Goal: Check status: Check status

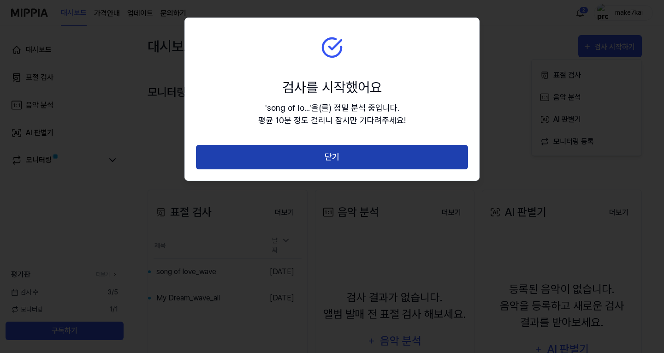
click at [322, 157] on button "닫기" at bounding box center [332, 157] width 272 height 24
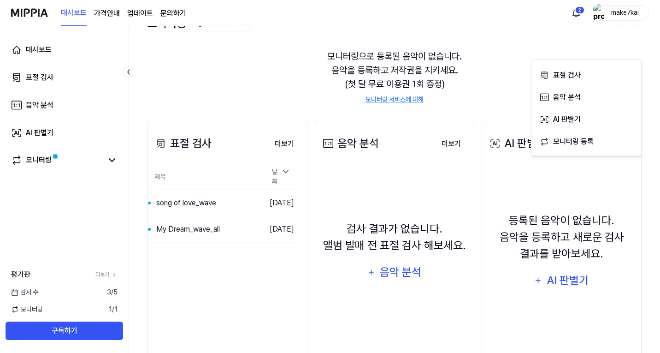
scroll to position [104, 0]
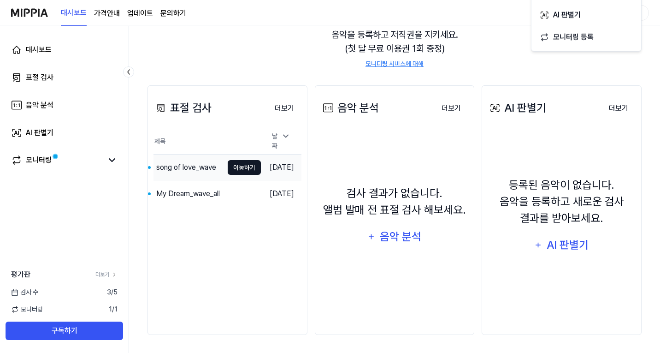
click at [230, 161] on button "이동하기" at bounding box center [244, 167] width 33 height 15
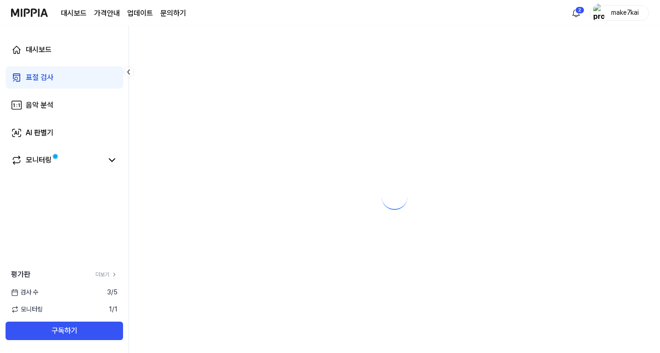
scroll to position [0, 0]
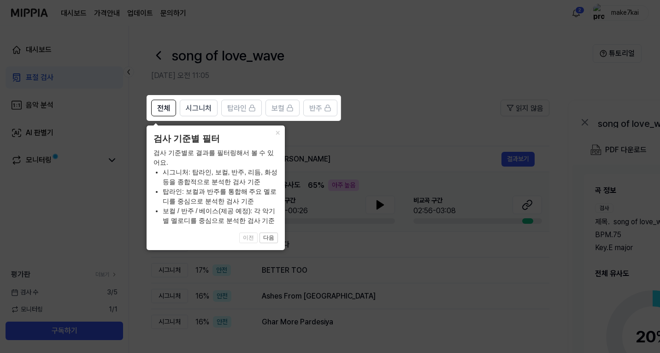
click at [390, 73] on icon at bounding box center [332, 176] width 664 height 353
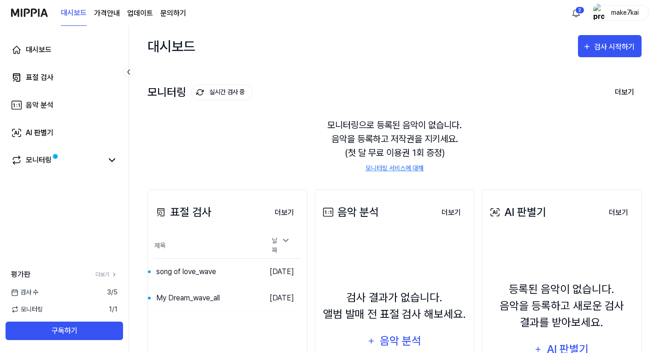
scroll to position [104, 0]
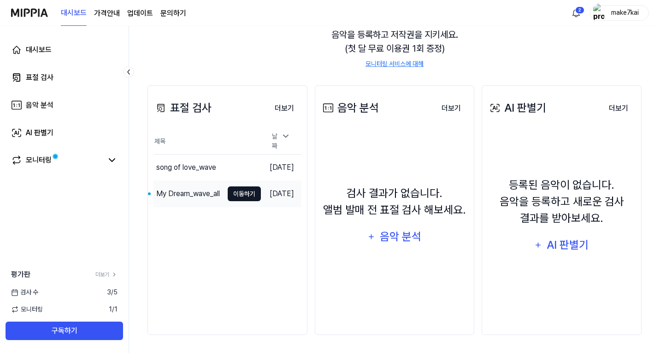
click at [232, 188] on button "이동하기" at bounding box center [244, 193] width 33 height 15
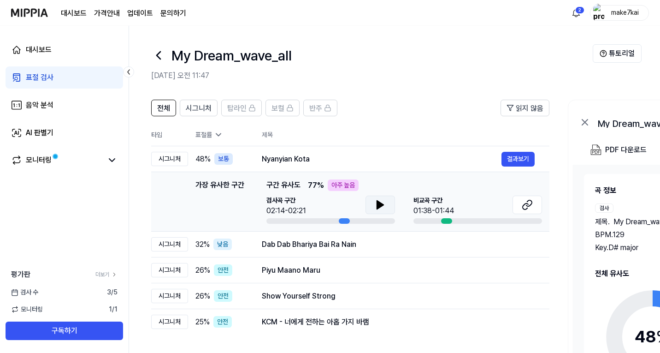
click at [379, 203] on icon at bounding box center [380, 205] width 6 height 8
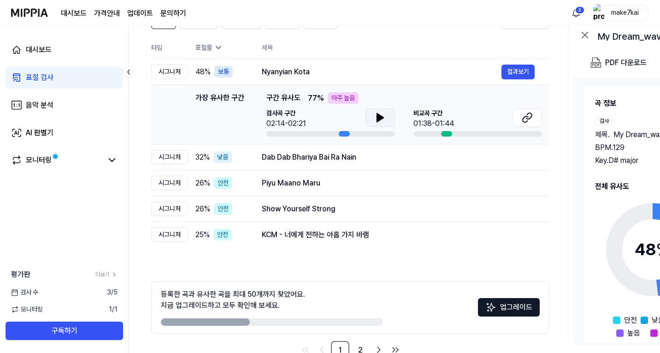
scroll to position [92, 0]
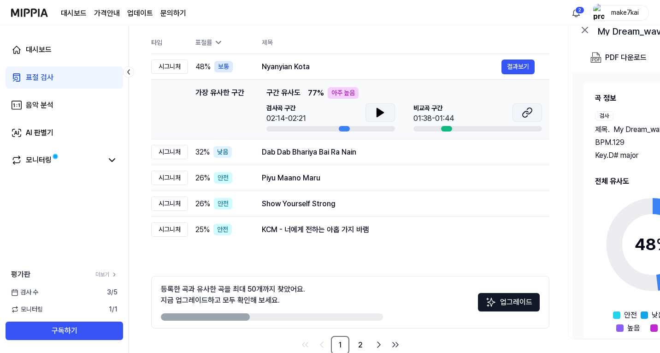
click at [531, 112] on icon at bounding box center [530, 111] width 6 height 6
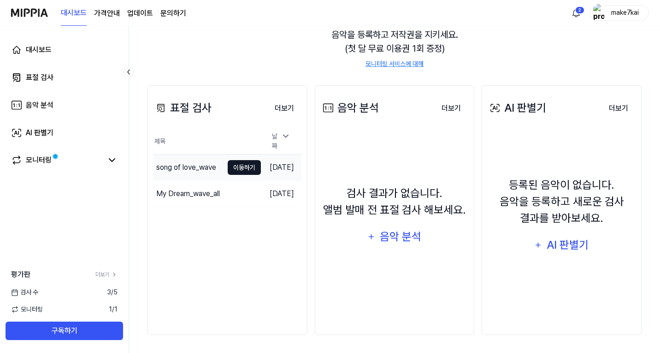
click at [228, 163] on button "이동하기" at bounding box center [244, 167] width 33 height 15
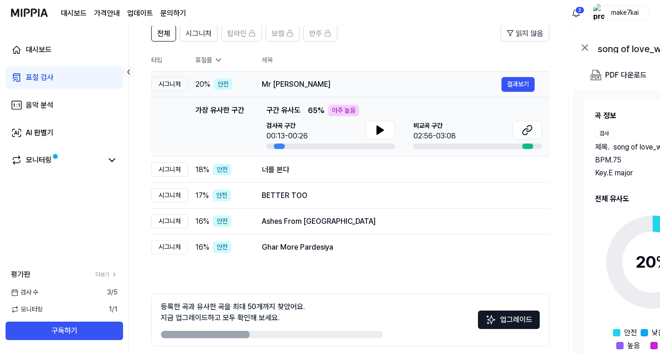
scroll to position [92, 0]
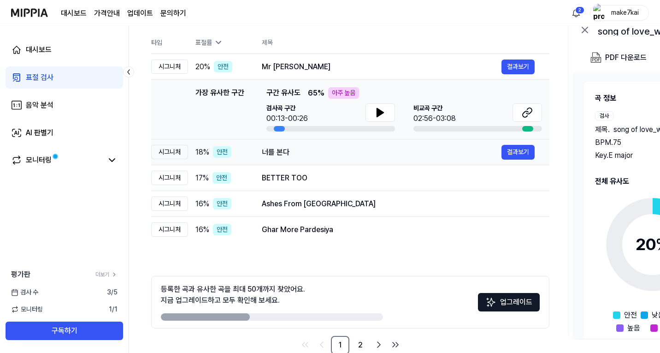
click at [172, 154] on div "시그니처" at bounding box center [169, 152] width 37 height 14
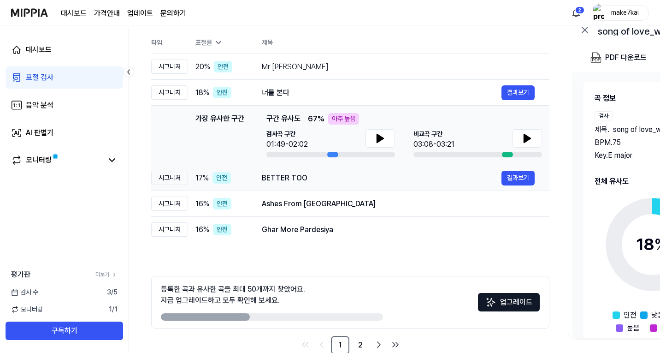
click at [176, 180] on div "시그니처" at bounding box center [169, 178] width 37 height 14
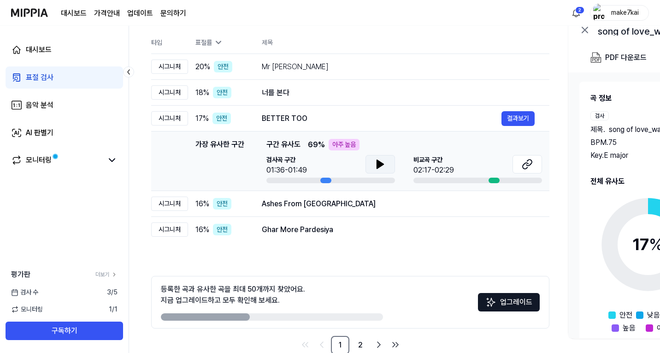
click at [375, 163] on icon at bounding box center [380, 164] width 11 height 11
click at [172, 205] on div "시그니처" at bounding box center [169, 203] width 37 height 14
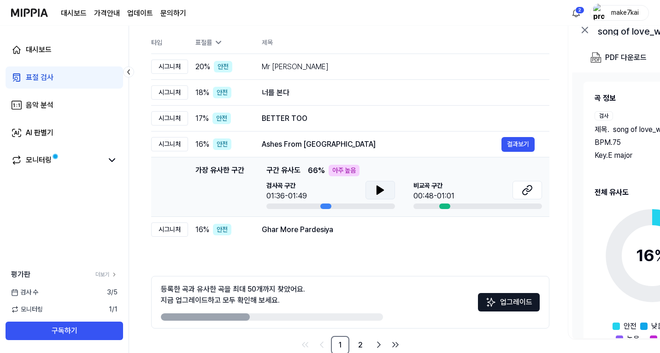
click at [371, 185] on button at bounding box center [381, 190] width 30 height 18
drag, startPoint x: 374, startPoint y: 188, endPoint x: 236, endPoint y: 242, distance: 149.1
click at [375, 188] on icon at bounding box center [380, 189] width 11 height 11
click at [173, 232] on div "시그니처" at bounding box center [169, 229] width 37 height 14
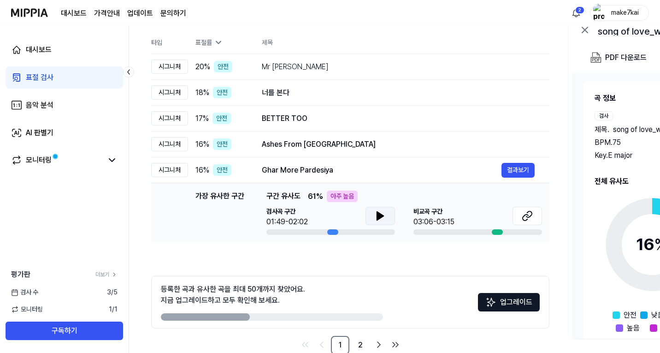
click at [379, 212] on icon at bounding box center [380, 215] width 11 height 11
click at [380, 214] on icon at bounding box center [380, 215] width 11 height 11
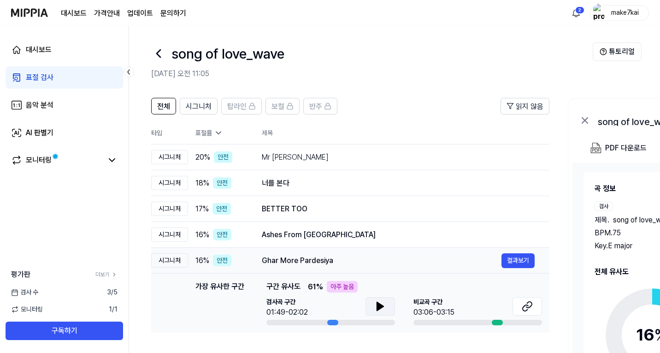
scroll to position [0, 0]
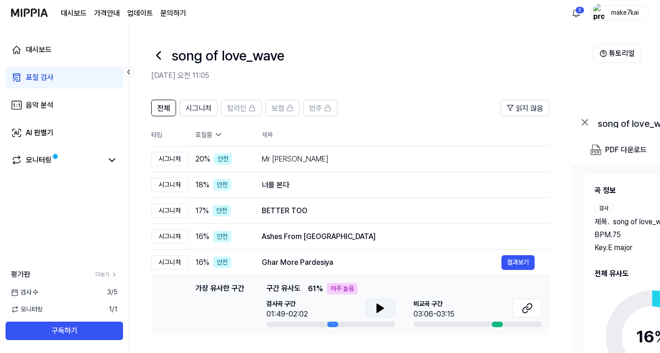
click at [217, 134] on icon at bounding box center [218, 135] width 5 height 2
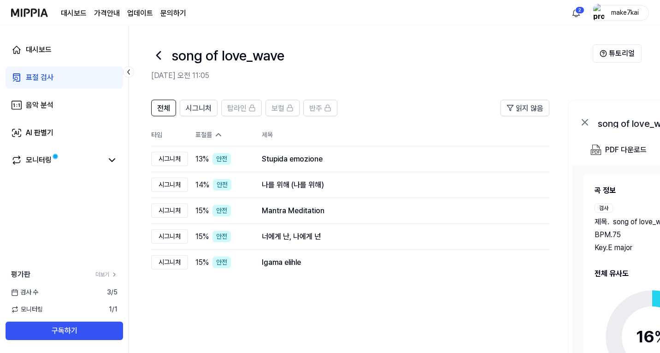
click at [217, 134] on icon at bounding box center [218, 134] width 9 height 9
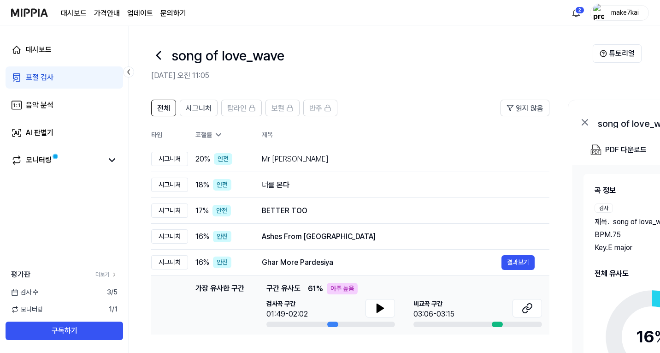
click at [217, 134] on icon at bounding box center [218, 135] width 5 height 2
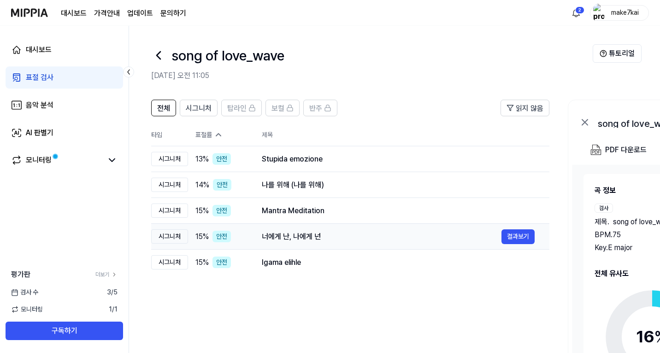
scroll to position [112, 0]
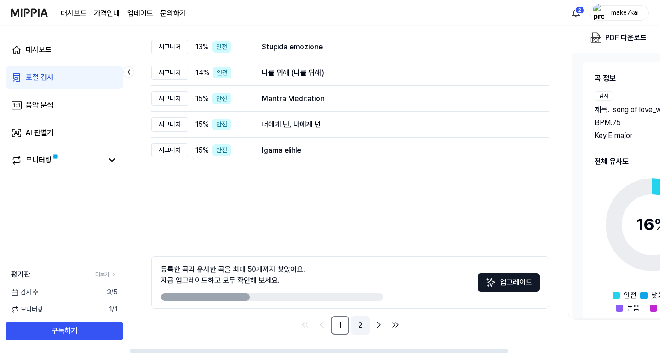
click at [361, 327] on link "2" at bounding box center [360, 325] width 18 height 18
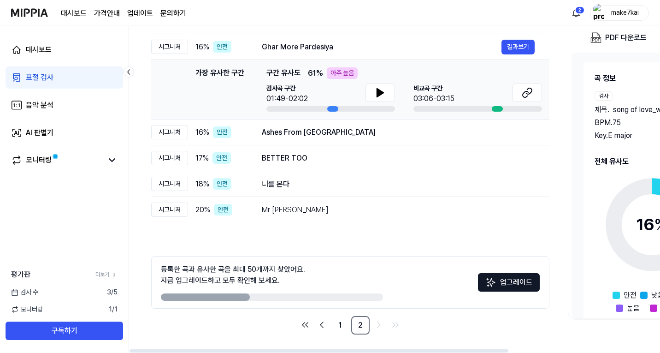
click at [496, 280] on img at bounding box center [490, 282] width 11 height 11
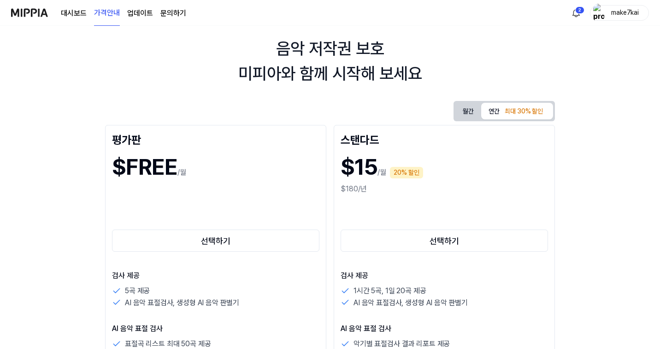
scroll to position [92, 0]
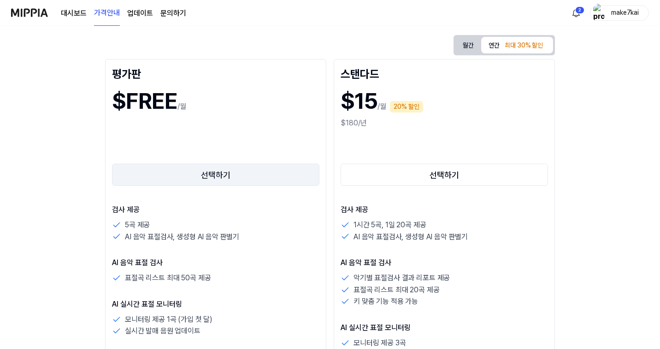
click at [122, 177] on button "선택하기" at bounding box center [215, 175] width 207 height 22
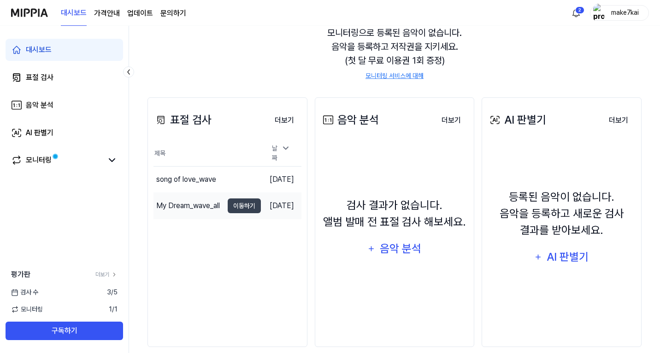
click at [188, 200] on div "My Dream_wave_all" at bounding box center [188, 205] width 64 height 11
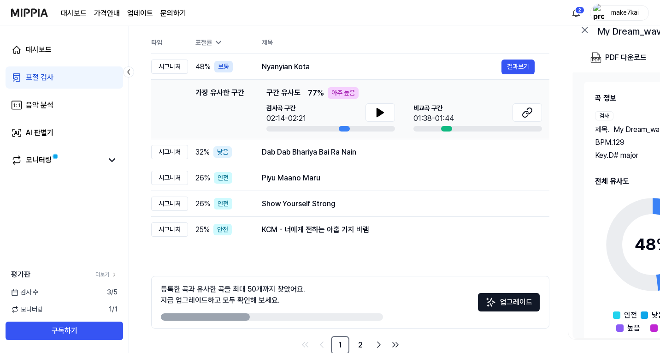
scroll to position [0, 0]
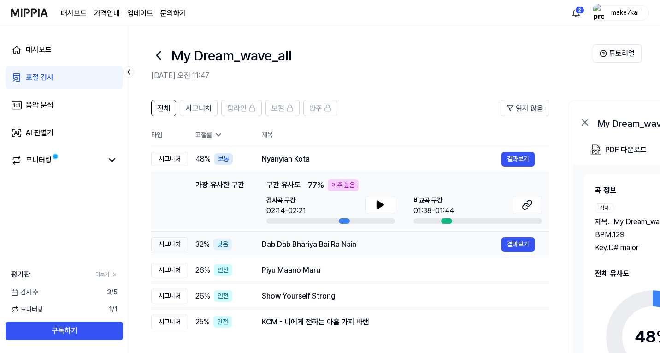
click at [290, 243] on div "Dab Dab Bhariya Bai Ra Nain" at bounding box center [382, 244] width 240 height 11
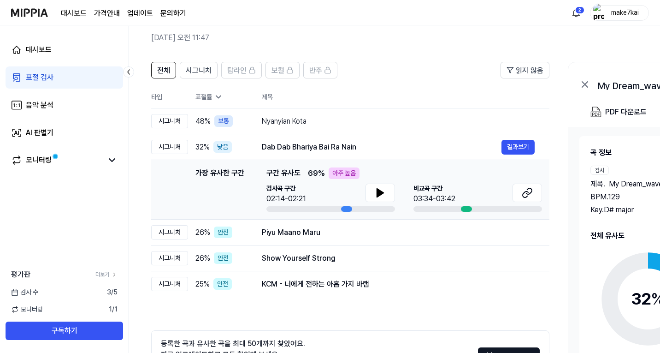
scroll to position [46, 0]
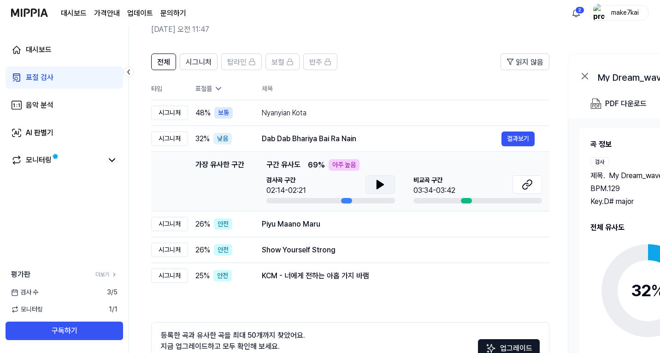
click at [379, 184] on icon at bounding box center [380, 184] width 6 height 8
click at [277, 255] on div "Show Yourself Strong 결과보기" at bounding box center [398, 250] width 273 height 15
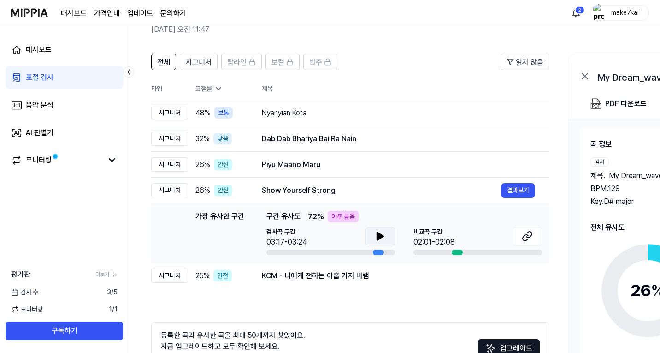
click at [383, 237] on icon at bounding box center [380, 236] width 11 height 11
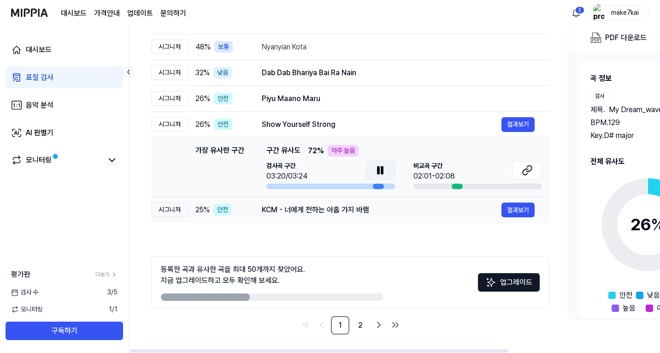
scroll to position [0, 0]
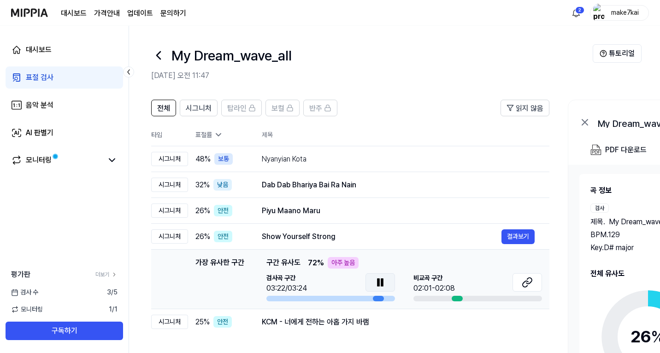
click at [218, 134] on icon at bounding box center [218, 134] width 9 height 9
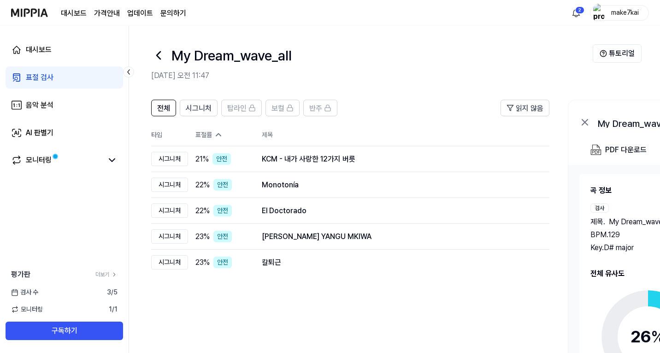
click at [218, 134] on icon at bounding box center [218, 135] width 5 height 2
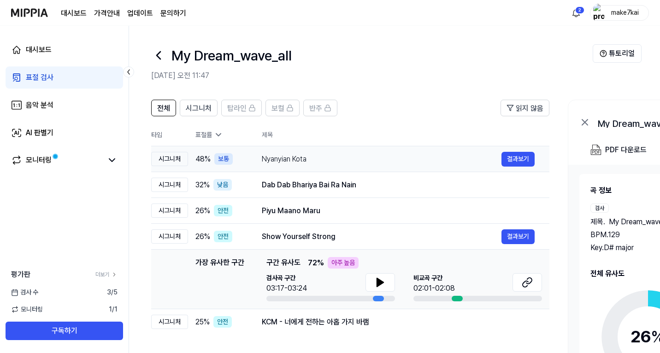
click at [282, 159] on div "Nyanyian Kota" at bounding box center [382, 159] width 240 height 11
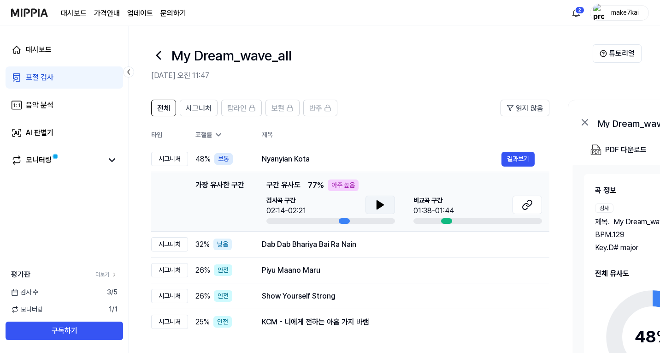
click at [375, 200] on icon at bounding box center [380, 204] width 11 height 11
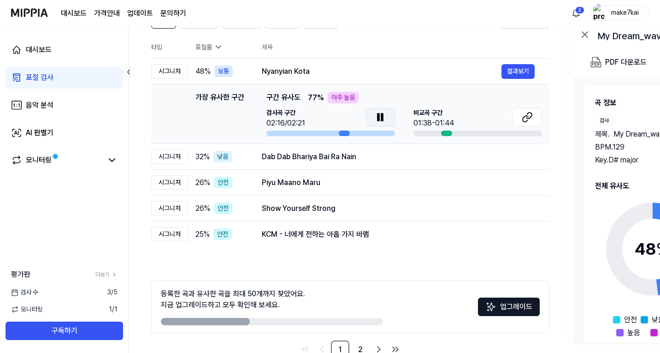
scroll to position [112, 0]
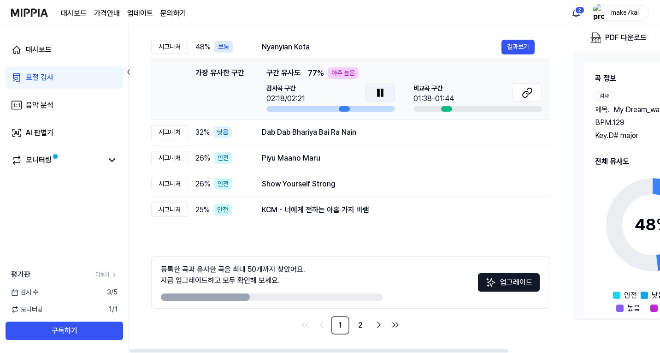
drag, startPoint x: 238, startPoint y: 299, endPoint x: 295, endPoint y: 298, distance: 57.2
click at [292, 297] on div at bounding box center [272, 296] width 222 height 7
click at [358, 327] on link "2" at bounding box center [360, 325] width 18 height 18
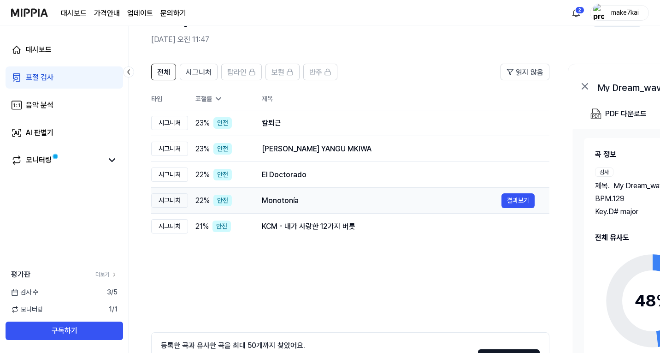
scroll to position [20, 0]
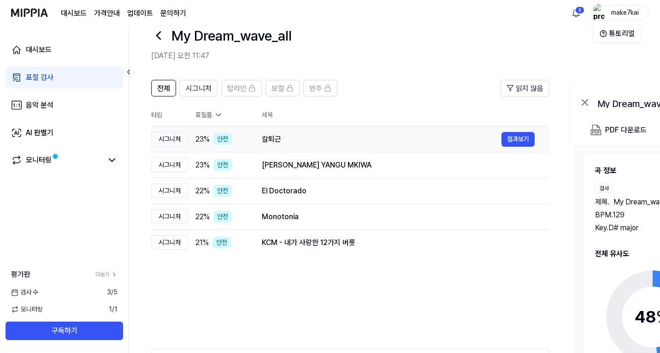
click at [239, 139] on div "23 % 안전" at bounding box center [221, 139] width 52 height 12
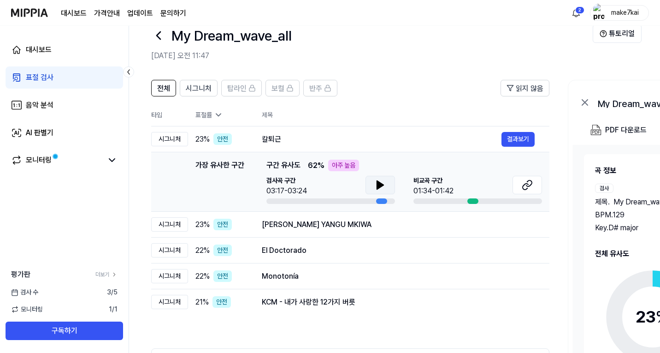
click at [388, 183] on button at bounding box center [381, 185] width 30 height 18
click at [526, 136] on button "결과보기" at bounding box center [518, 139] width 33 height 15
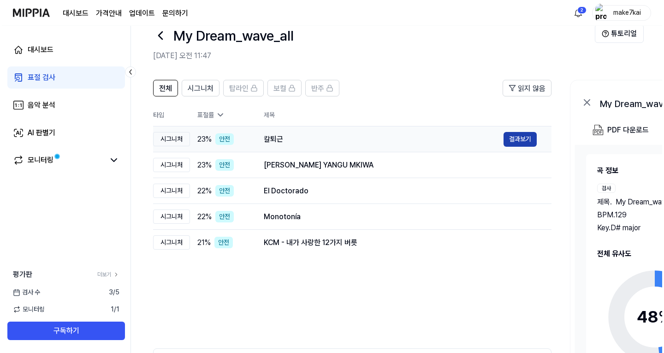
scroll to position [0, 0]
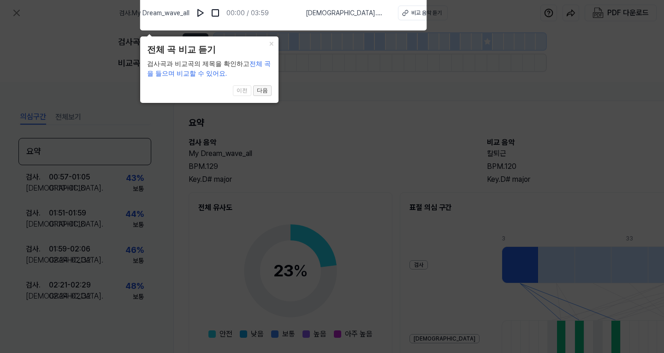
click at [260, 91] on button "다음" at bounding box center [262, 90] width 18 height 11
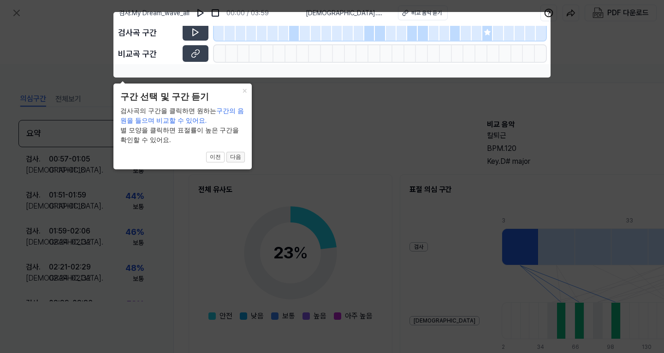
click at [236, 158] on button "다음" at bounding box center [235, 157] width 18 height 11
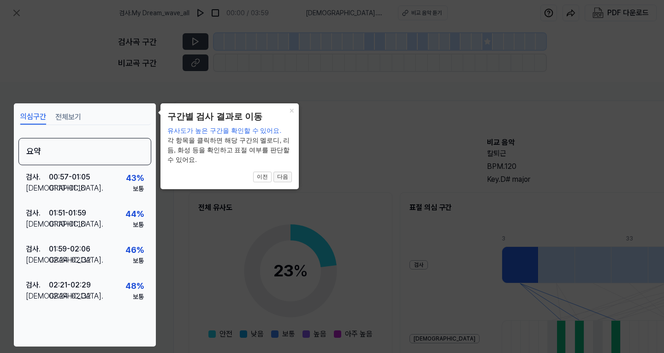
click at [284, 176] on button "다음" at bounding box center [282, 177] width 18 height 11
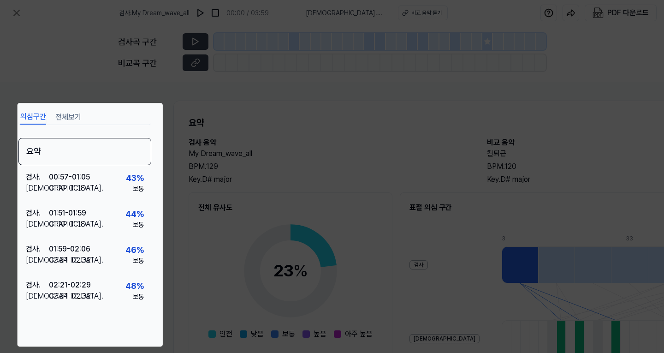
scroll to position [107, 136]
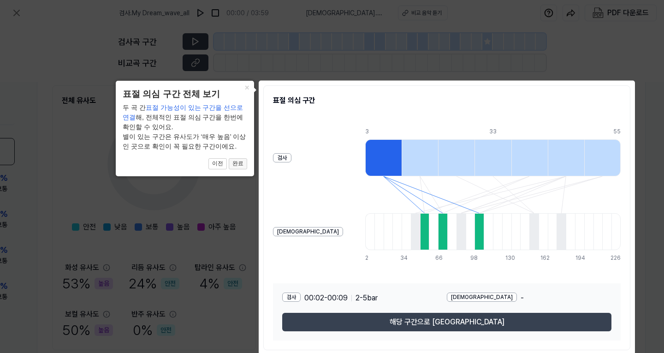
click at [235, 163] on button "완료" at bounding box center [238, 163] width 18 height 11
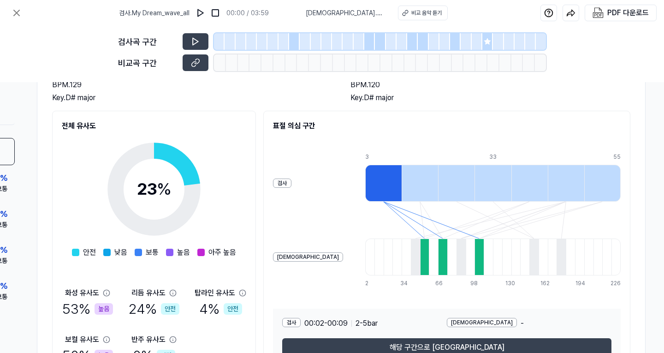
scroll to position [0, 136]
